Goal: Information Seeking & Learning: Learn about a topic

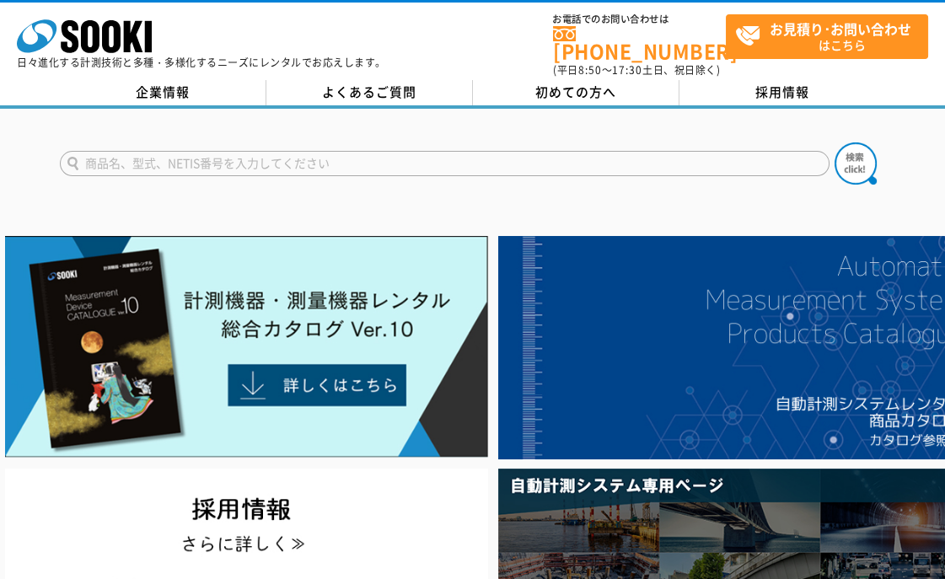
click at [259, 156] on input "text" at bounding box center [444, 163] width 769 height 25
type input "CEM"
click at [852, 153] on img at bounding box center [855, 163] width 42 height 42
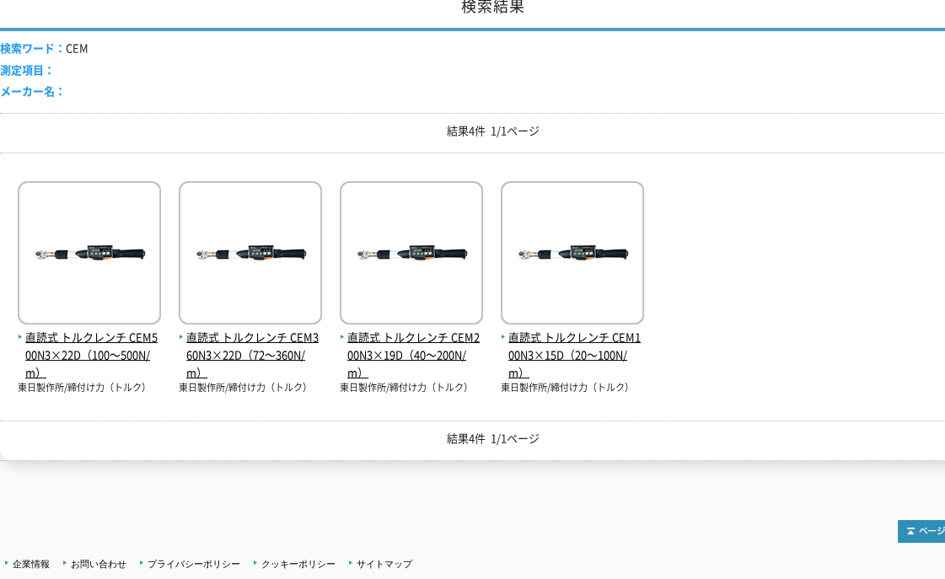
scroll to position [374, 0]
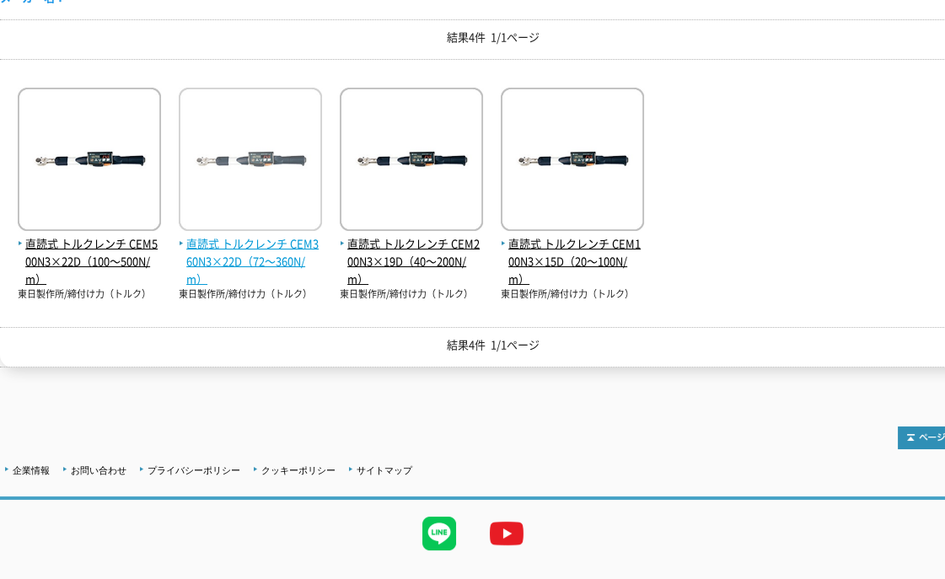
click at [253, 242] on span "直読式 トルクレンチ CEM360N3×22D（72～360N/m）" at bounding box center [250, 261] width 143 height 52
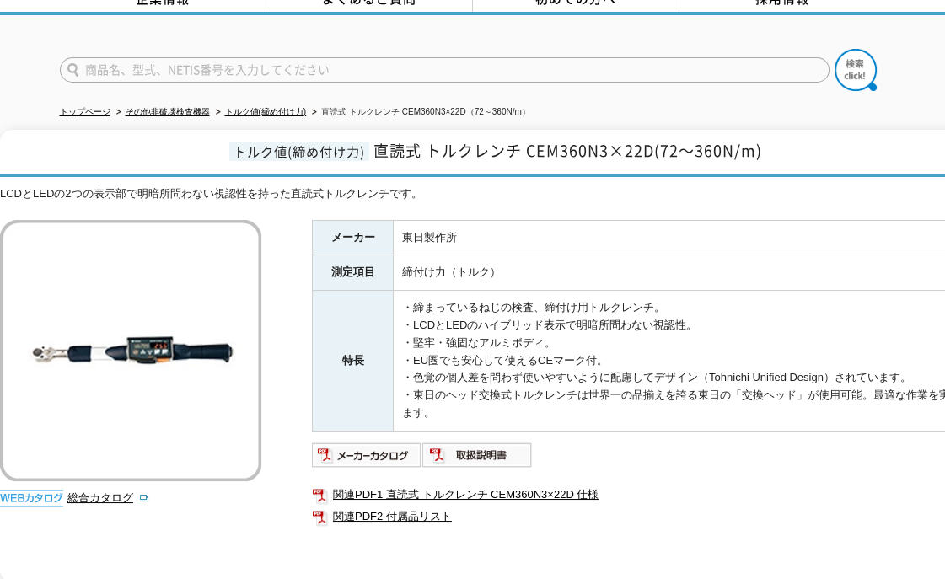
scroll to position [187, 0]
